Goal: Check status: Check status

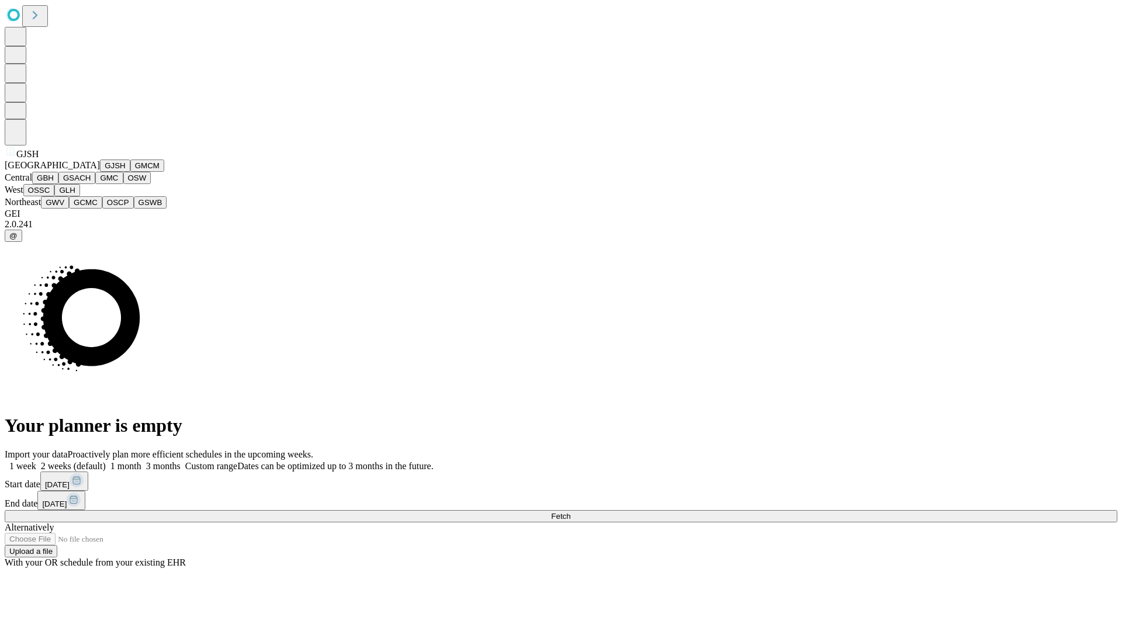
click at [100, 172] on button "GJSH" at bounding box center [115, 166] width 30 height 12
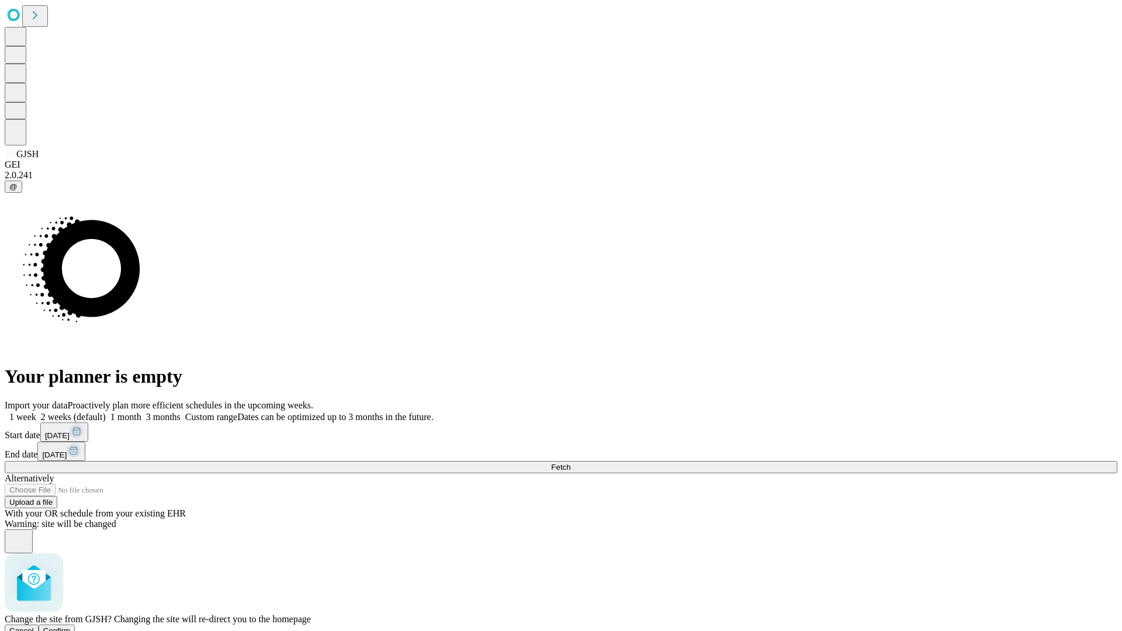
click at [71, 627] on span "Confirm" at bounding box center [56, 631] width 27 height 9
click at [106, 412] on label "2 weeks (default)" at bounding box center [71, 417] width 70 height 10
click at [570, 463] on span "Fetch" at bounding box center [560, 467] width 19 height 9
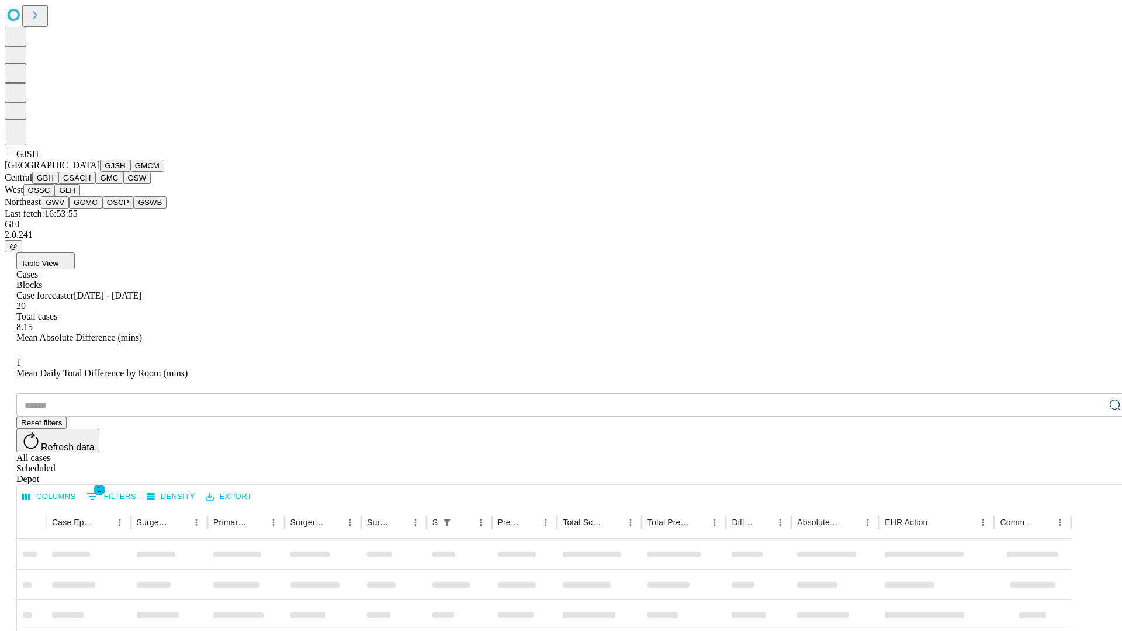
click at [130, 172] on button "GMCM" at bounding box center [147, 166] width 34 height 12
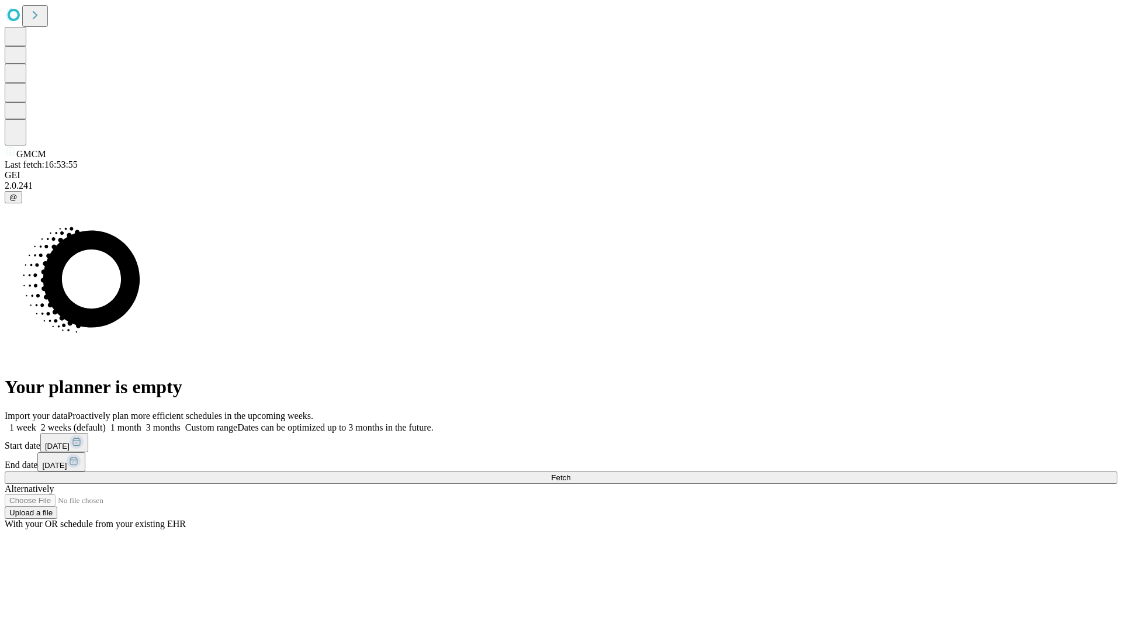
click at [106, 423] on label "2 weeks (default)" at bounding box center [71, 428] width 70 height 10
click at [570, 473] on span "Fetch" at bounding box center [560, 477] width 19 height 9
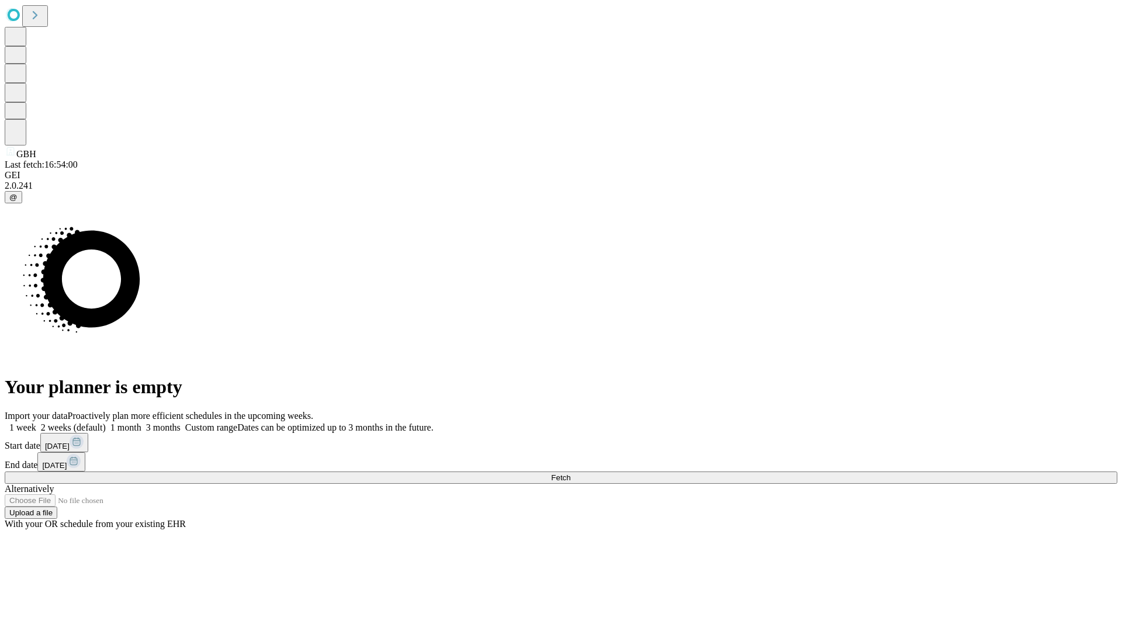
click at [106, 423] on label "2 weeks (default)" at bounding box center [71, 428] width 70 height 10
click at [570, 473] on span "Fetch" at bounding box center [560, 477] width 19 height 9
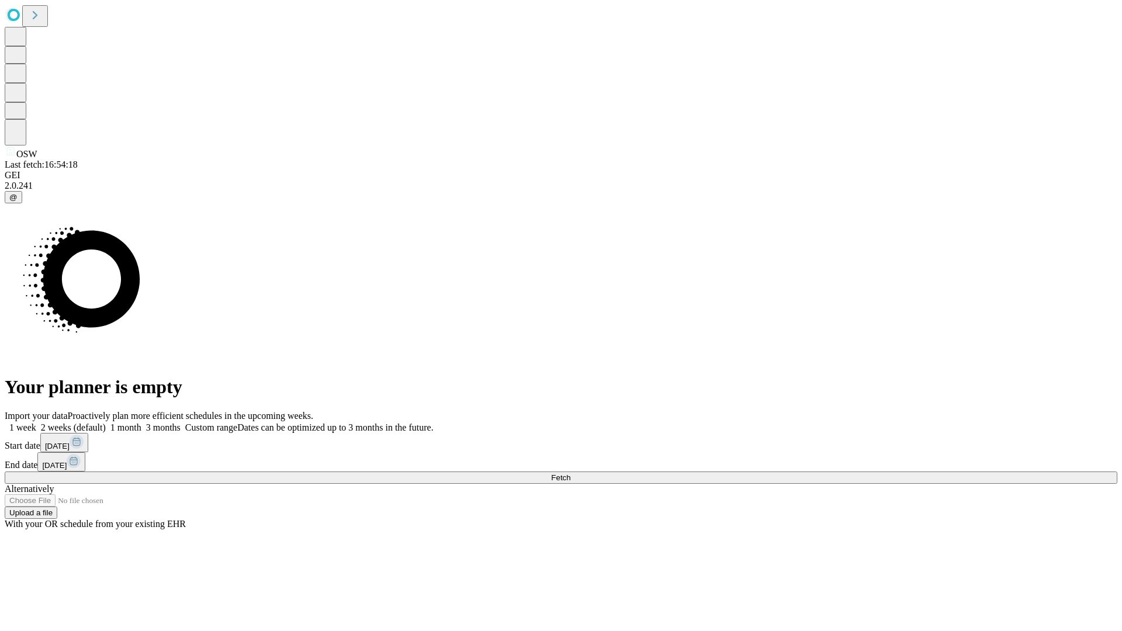
click at [106, 423] on label "2 weeks (default)" at bounding box center [71, 428] width 70 height 10
click at [570, 473] on span "Fetch" at bounding box center [560, 477] width 19 height 9
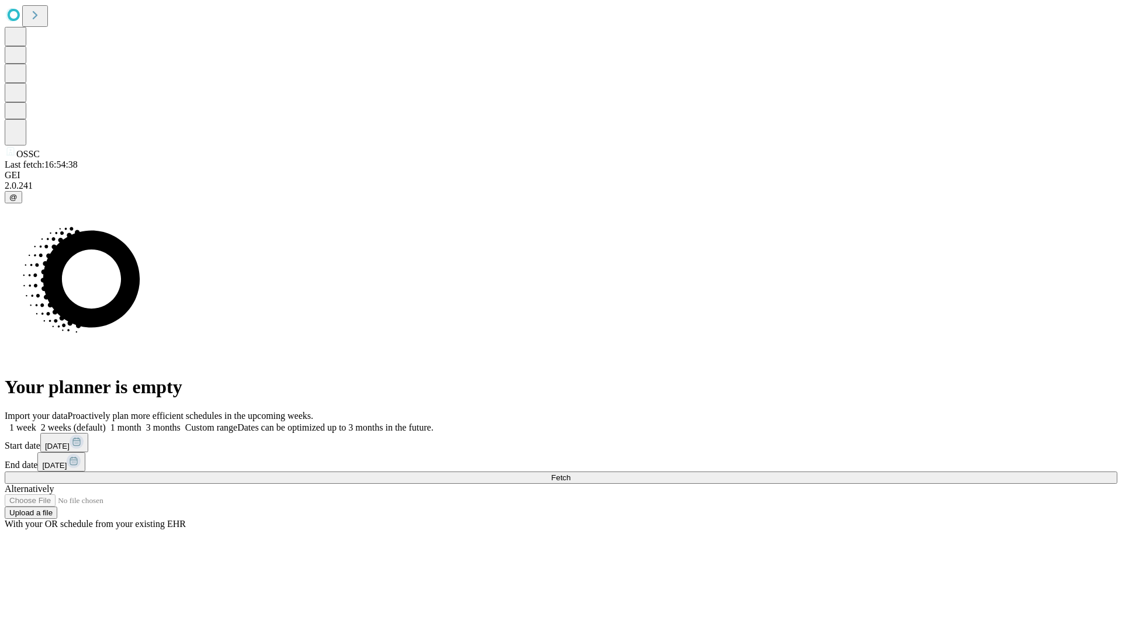
click at [106, 423] on label "2 weeks (default)" at bounding box center [71, 428] width 70 height 10
click at [570, 473] on span "Fetch" at bounding box center [560, 477] width 19 height 9
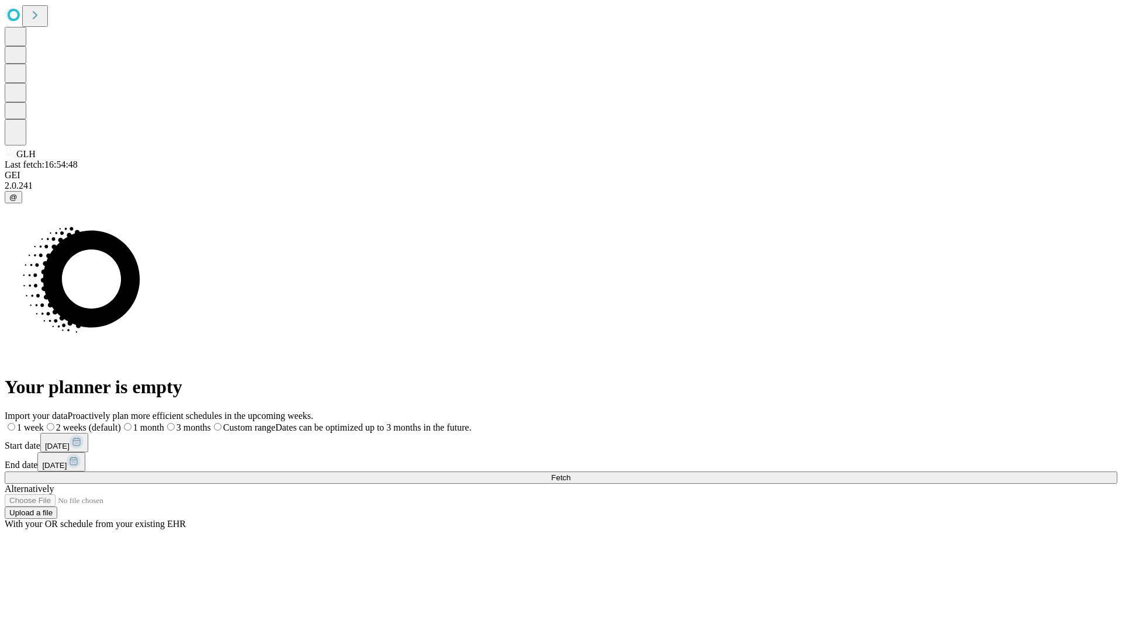
click at [570, 473] on span "Fetch" at bounding box center [560, 477] width 19 height 9
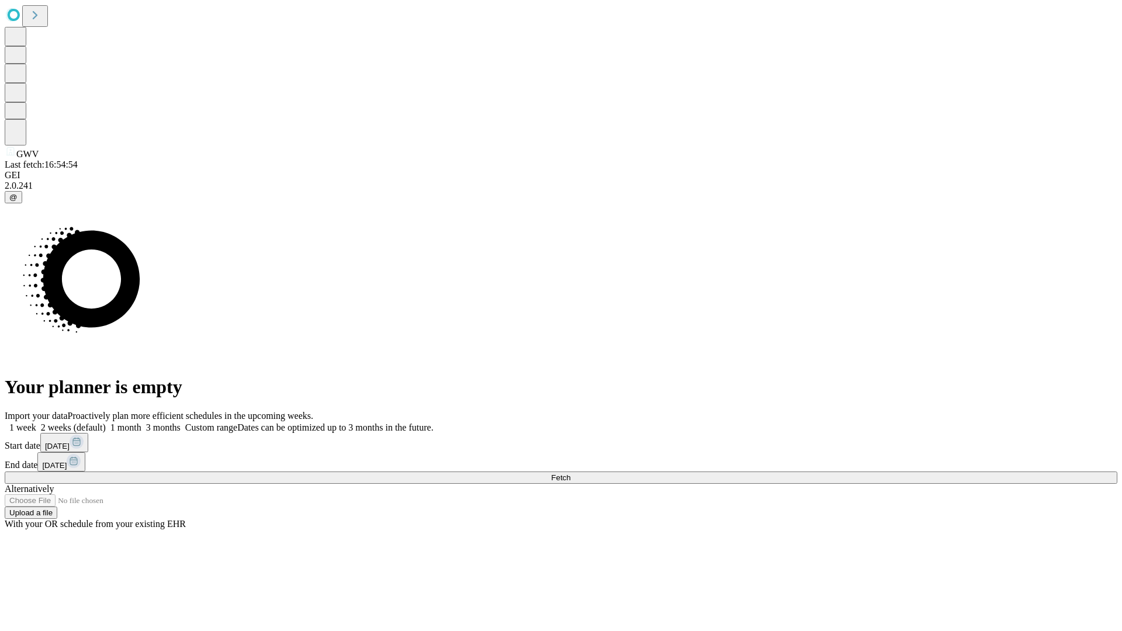
click at [106, 423] on label "2 weeks (default)" at bounding box center [71, 428] width 70 height 10
click at [570, 473] on span "Fetch" at bounding box center [560, 477] width 19 height 9
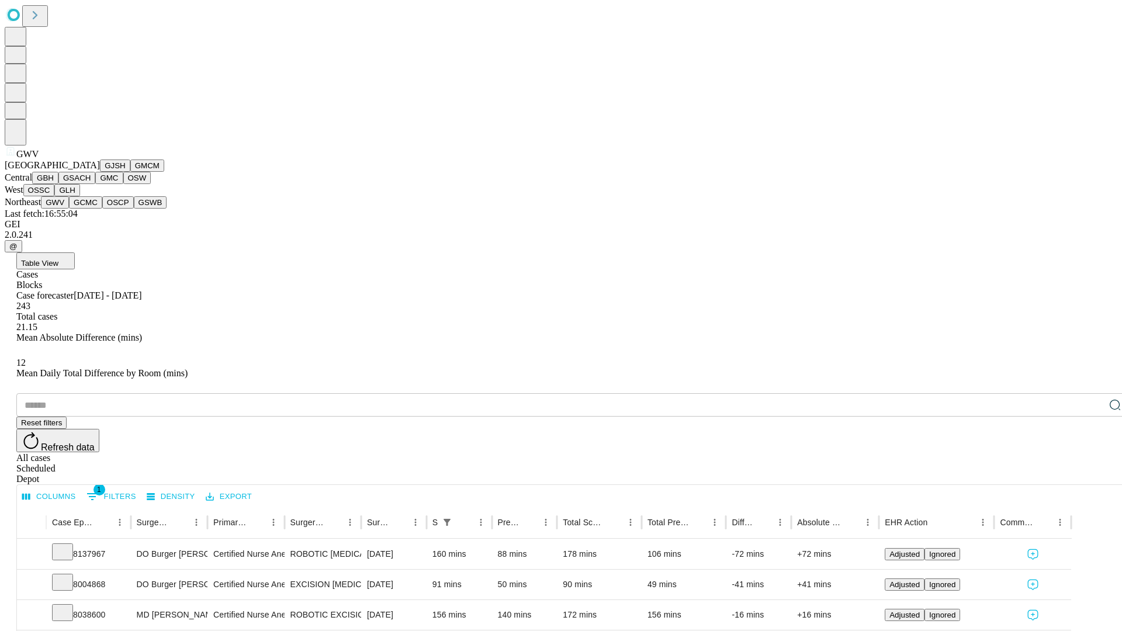
click at [91, 209] on button "GCMC" at bounding box center [85, 202] width 33 height 12
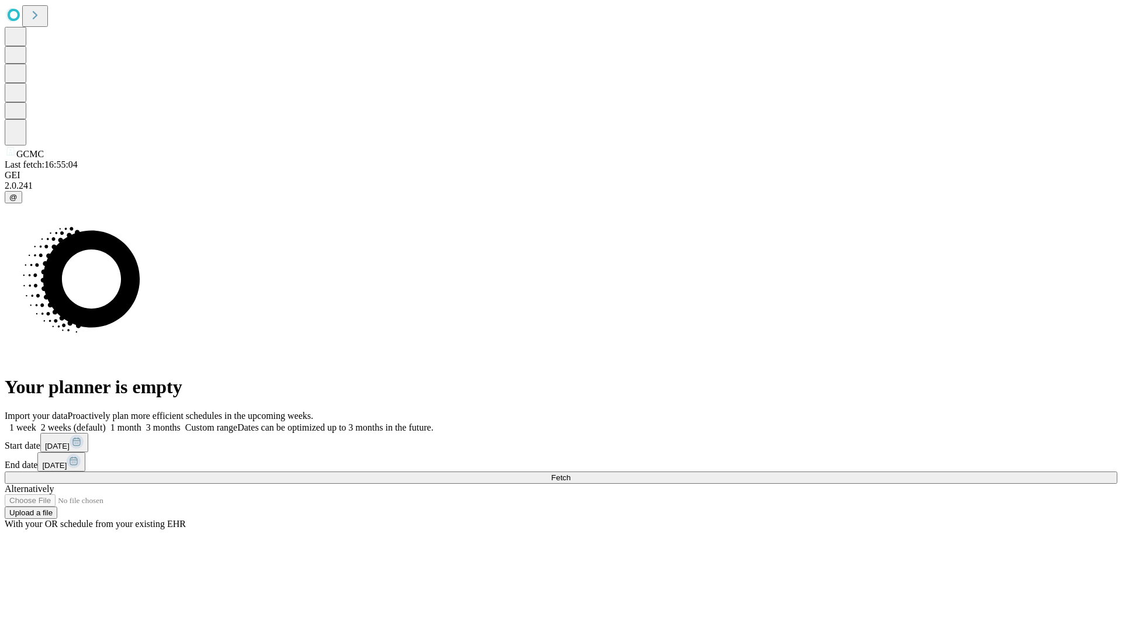
click at [570, 473] on span "Fetch" at bounding box center [560, 477] width 19 height 9
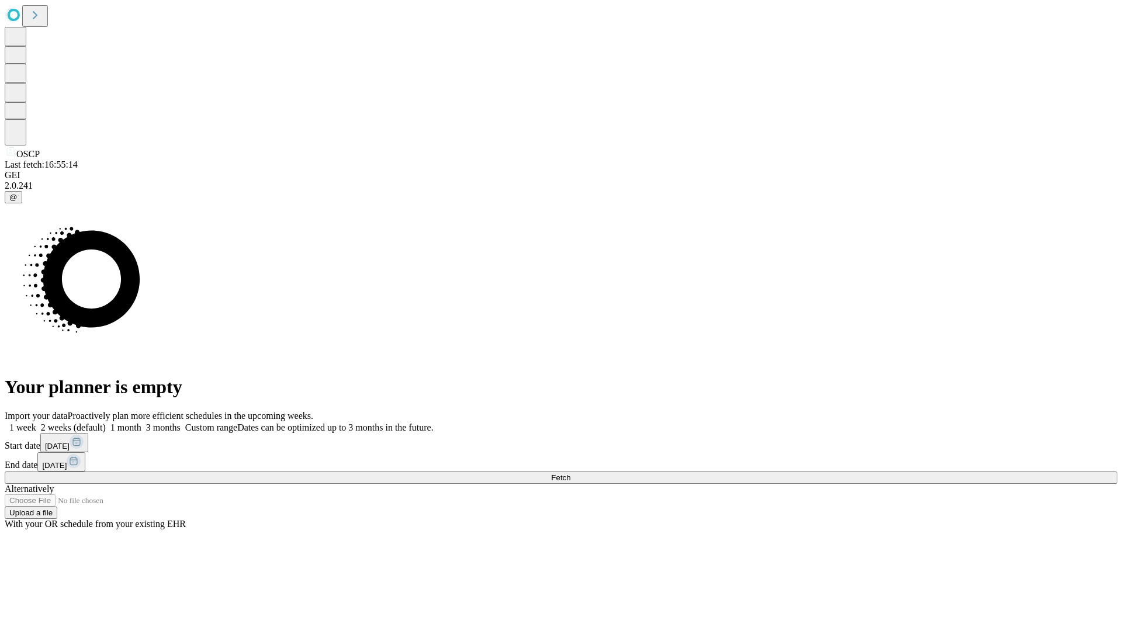
click at [106, 423] on label "2 weeks (default)" at bounding box center [71, 428] width 70 height 10
click at [570, 473] on span "Fetch" at bounding box center [560, 477] width 19 height 9
